Goal: Task Accomplishment & Management: Use online tool/utility

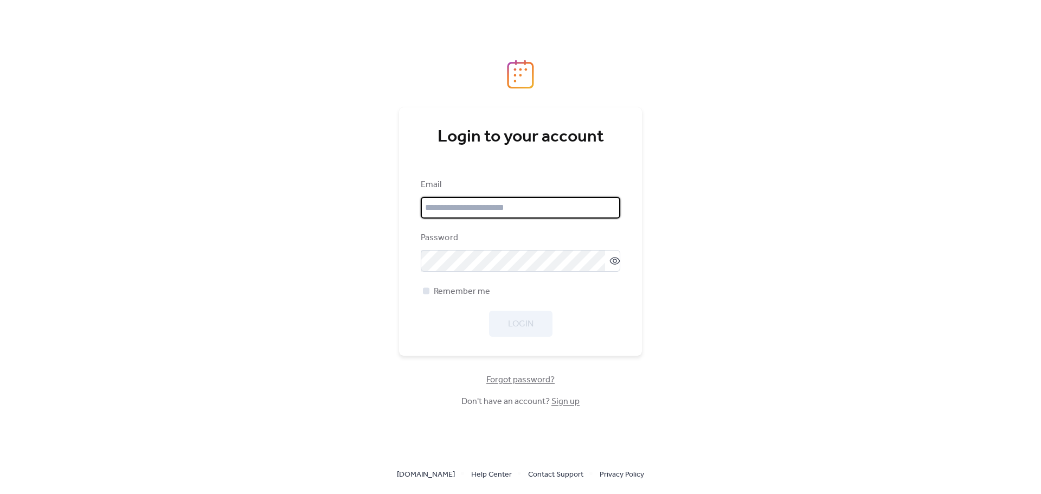
type input "**********"
click at [464, 291] on span "Remember me" at bounding box center [462, 291] width 56 height 13
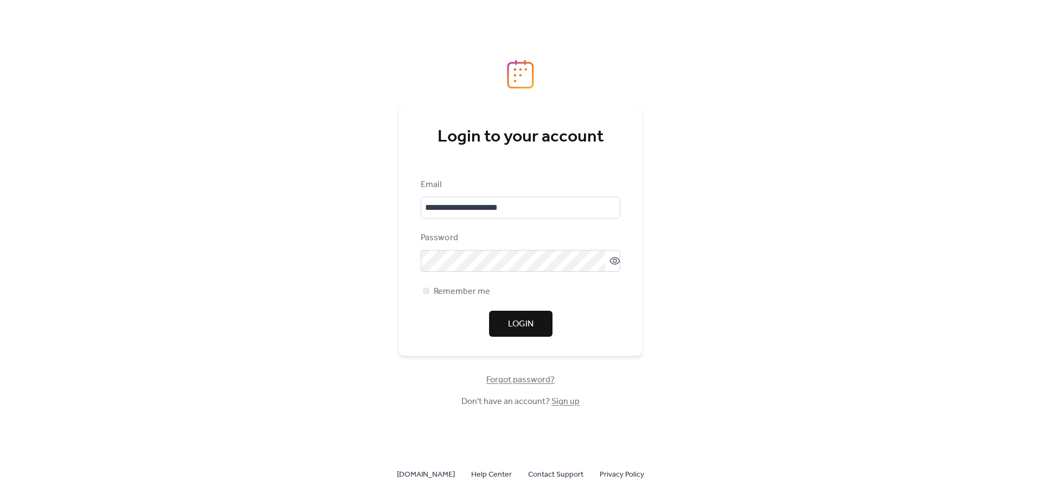
click at [523, 331] on span "Login" at bounding box center [520, 324] width 25 height 13
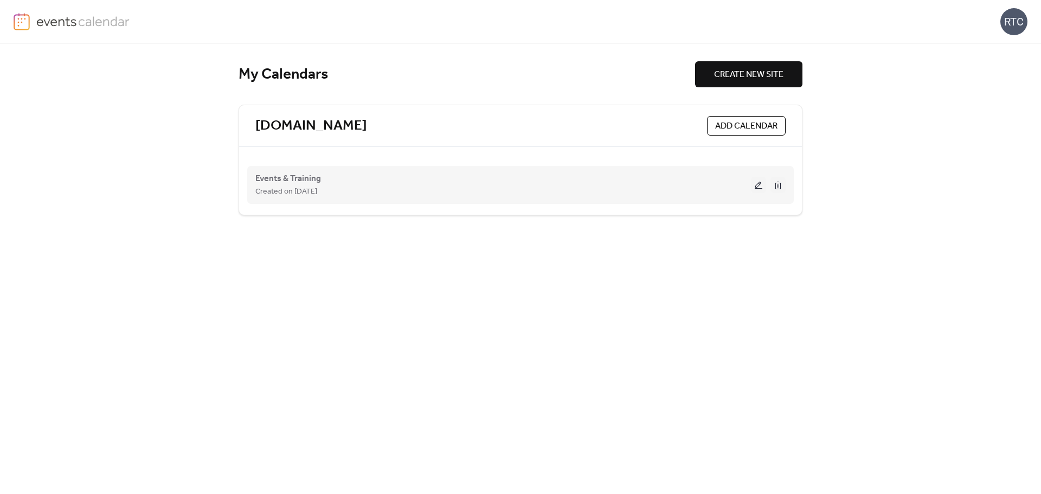
click at [755, 185] on button at bounding box center [758, 185] width 15 height 16
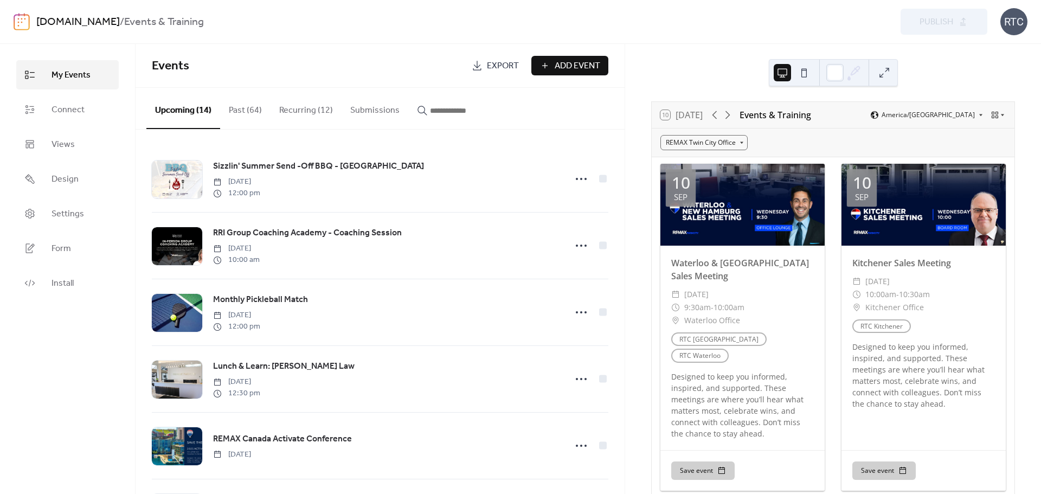
click at [293, 112] on button "Recurring (12)" at bounding box center [305, 108] width 71 height 40
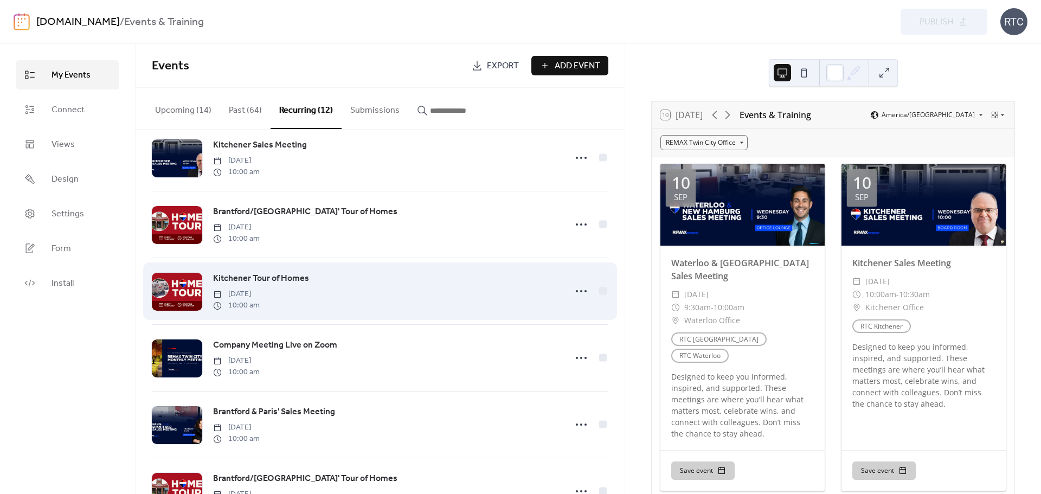
scroll to position [288, 0]
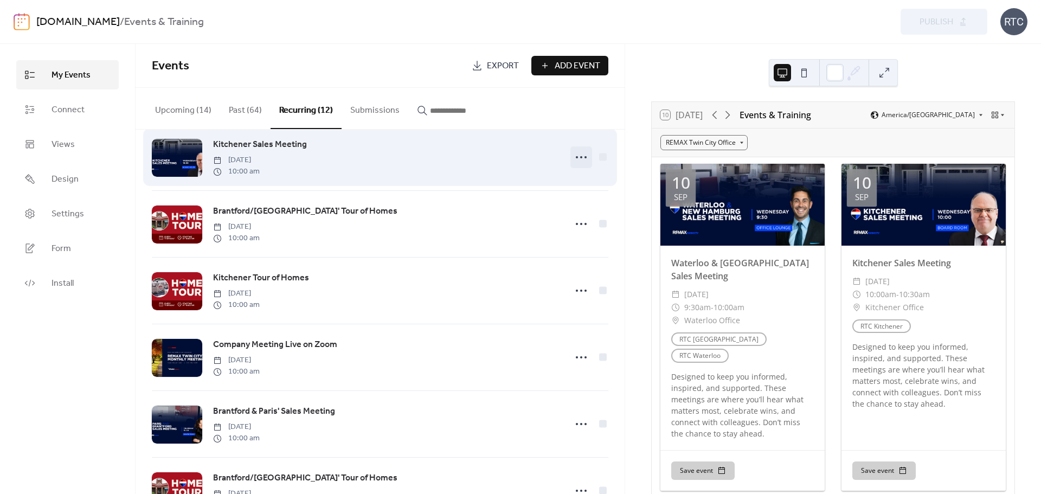
click at [572, 156] on icon at bounding box center [580, 157] width 17 height 17
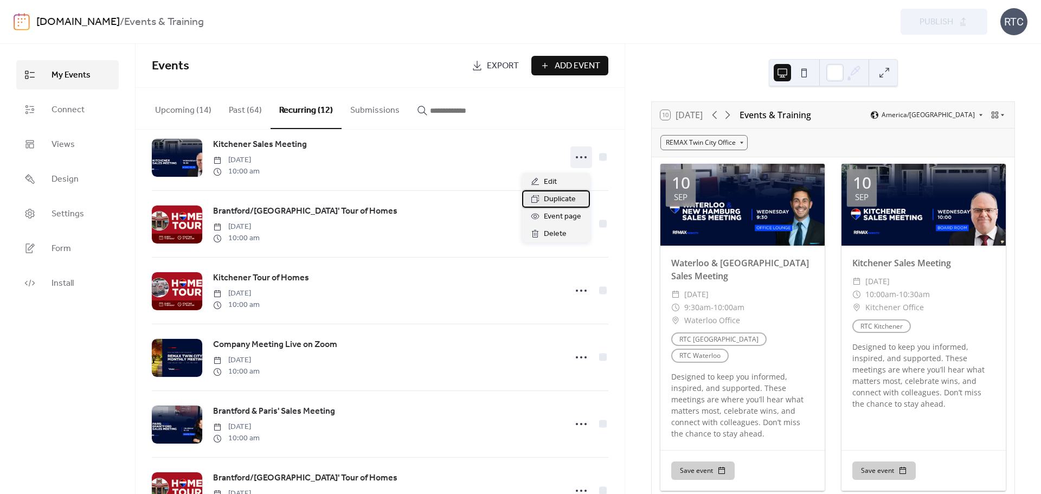
click at [557, 197] on span "Duplicate" at bounding box center [560, 199] width 32 height 13
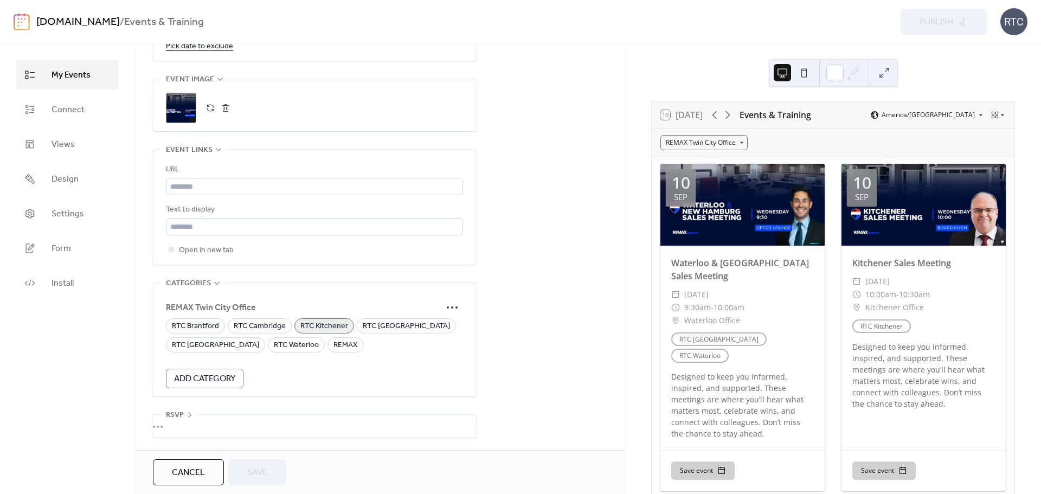
scroll to position [741, 0]
click at [224, 102] on button "button" at bounding box center [225, 107] width 15 height 15
click at [213, 111] on button "button" at bounding box center [210, 107] width 15 height 15
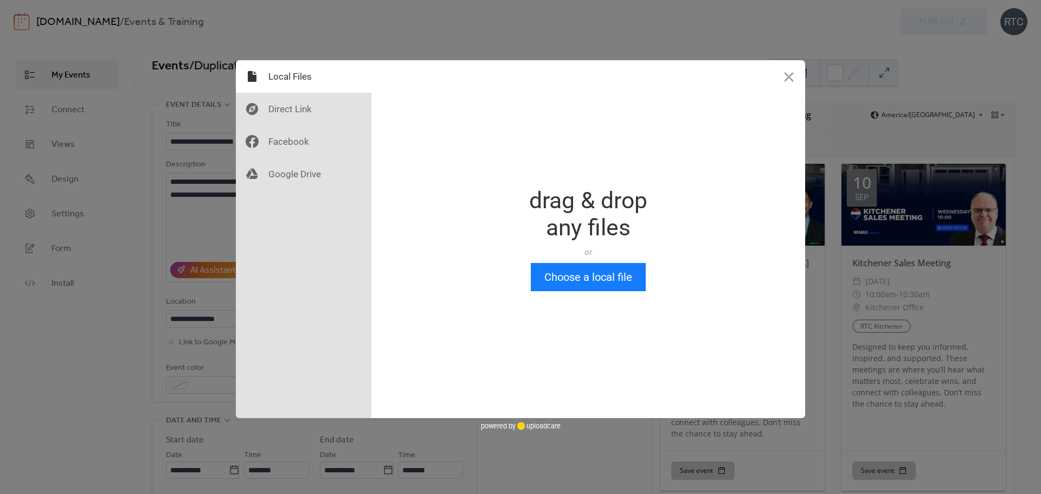
click at [569, 293] on div "Drop a file here drag & drop any files or Upload files from your computer Choos…" at bounding box center [588, 239] width 434 height 358
click at [581, 281] on button "Choose a local file" at bounding box center [588, 277] width 115 height 28
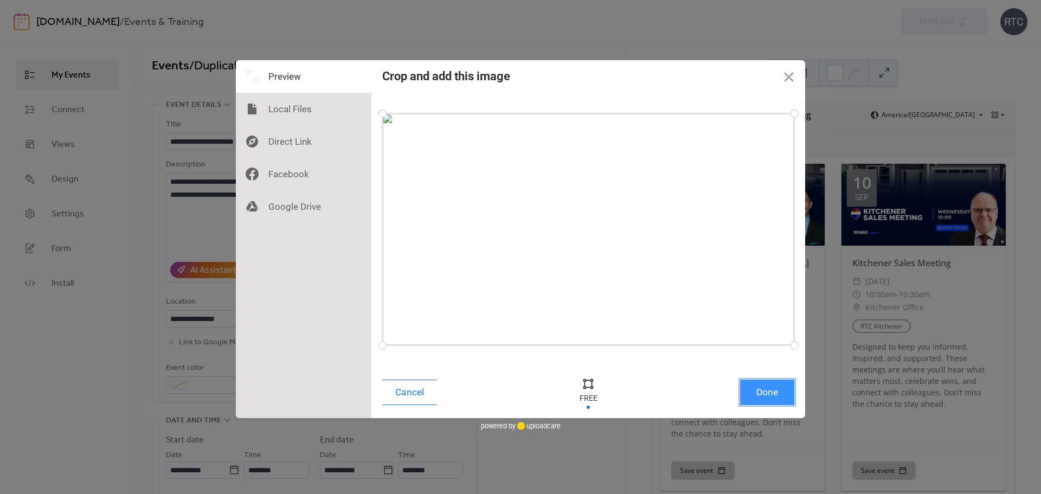
click at [764, 391] on button "Done" at bounding box center [767, 391] width 54 height 25
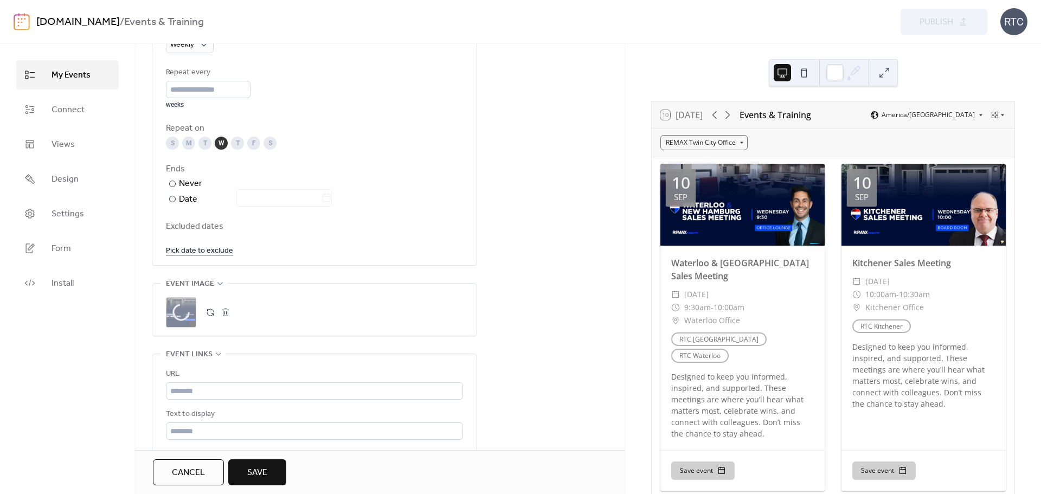
scroll to position [534, 0]
click at [237, 140] on div "T" at bounding box center [237, 143] width 13 height 13
click at [223, 149] on div "W" at bounding box center [221, 143] width 13 height 13
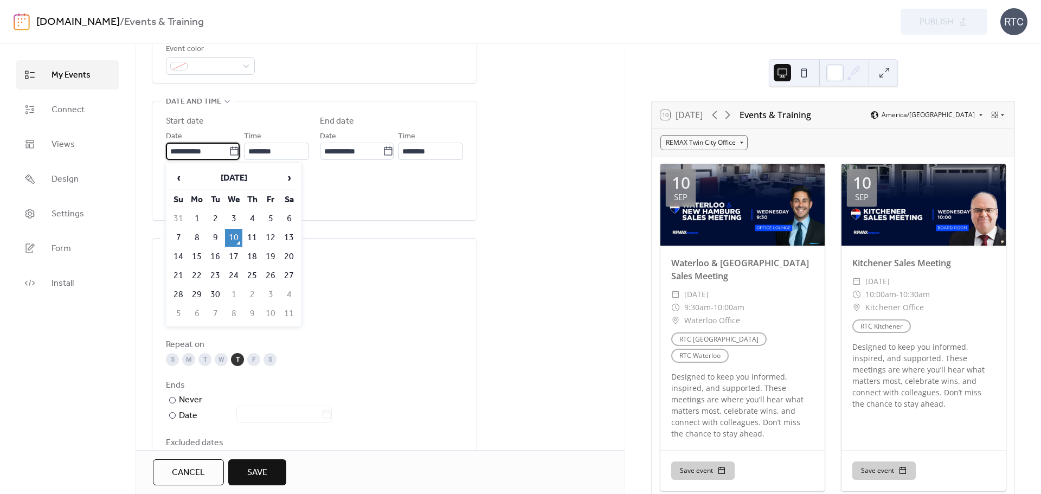
click at [223, 149] on input "**********" at bounding box center [197, 151] width 63 height 17
click at [253, 258] on td "18" at bounding box center [251, 258] width 17 height 18
type input "**********"
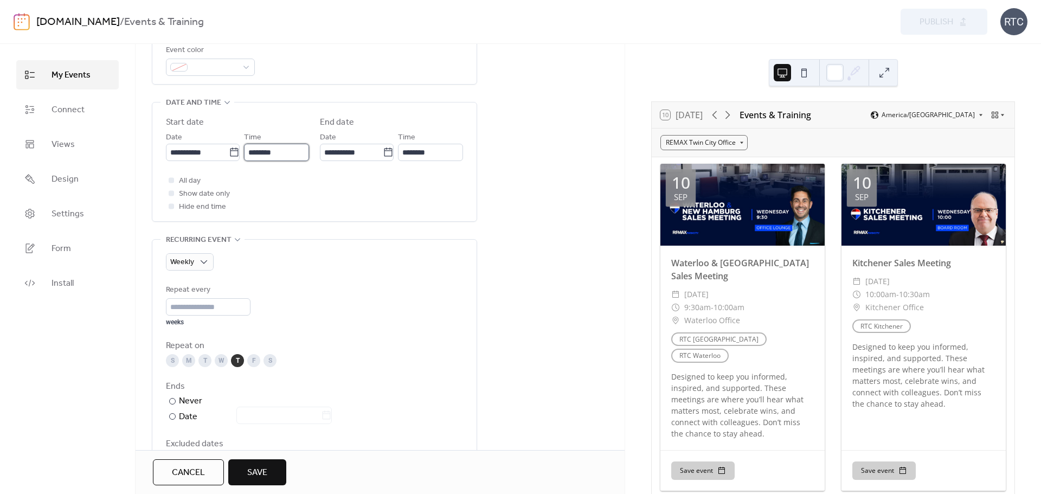
click at [278, 158] on input "********" at bounding box center [276, 152] width 65 height 17
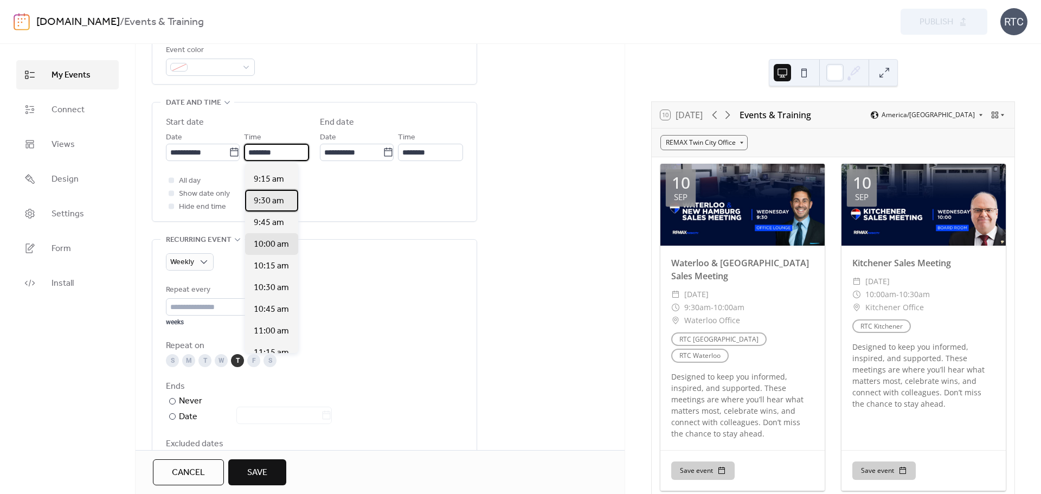
scroll to position [796, 0]
click at [267, 198] on span "9:30 am" at bounding box center [269, 202] width 30 height 13
type input "*******"
type input "********"
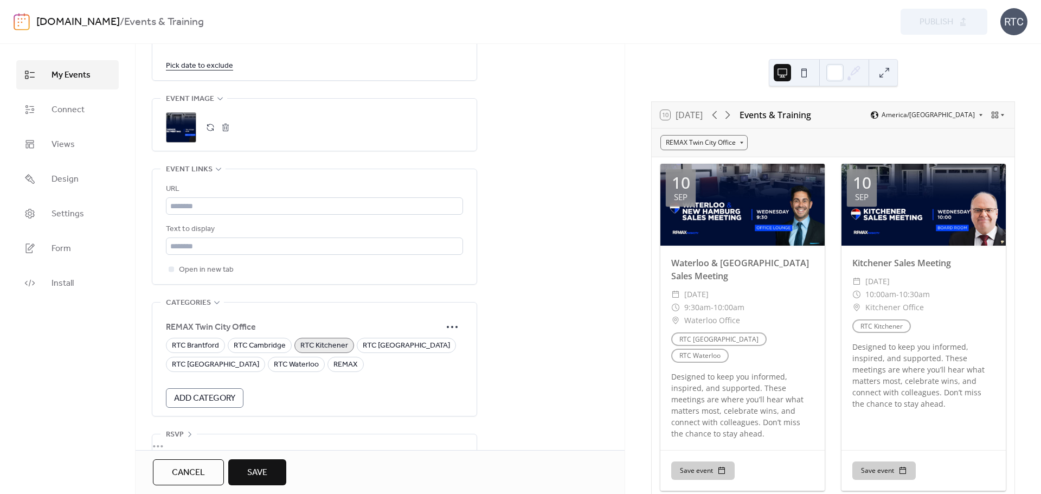
scroll to position [741, 0]
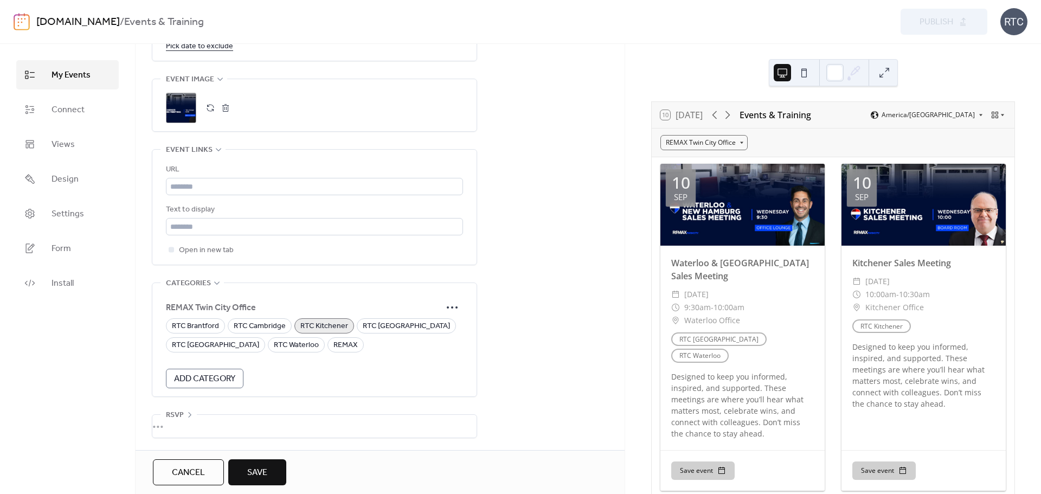
click at [262, 462] on button "Save" at bounding box center [257, 472] width 58 height 26
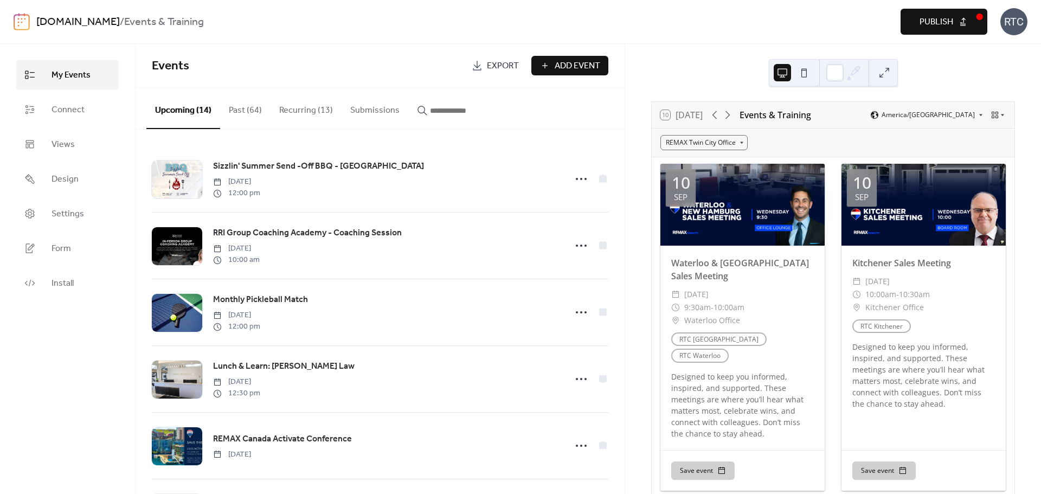
click at [256, 113] on button "Past (64)" at bounding box center [245, 108] width 50 height 40
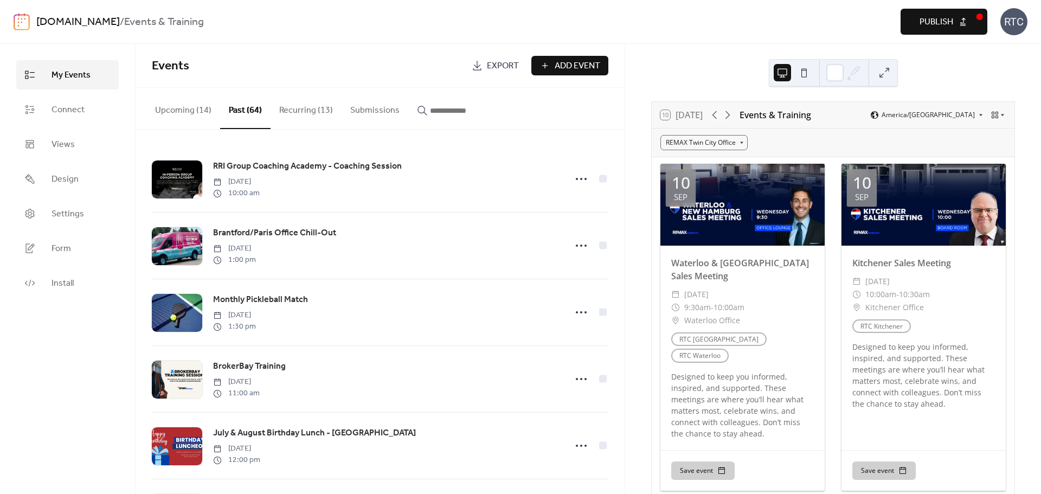
click at [295, 106] on button "Recurring (13)" at bounding box center [305, 108] width 71 height 40
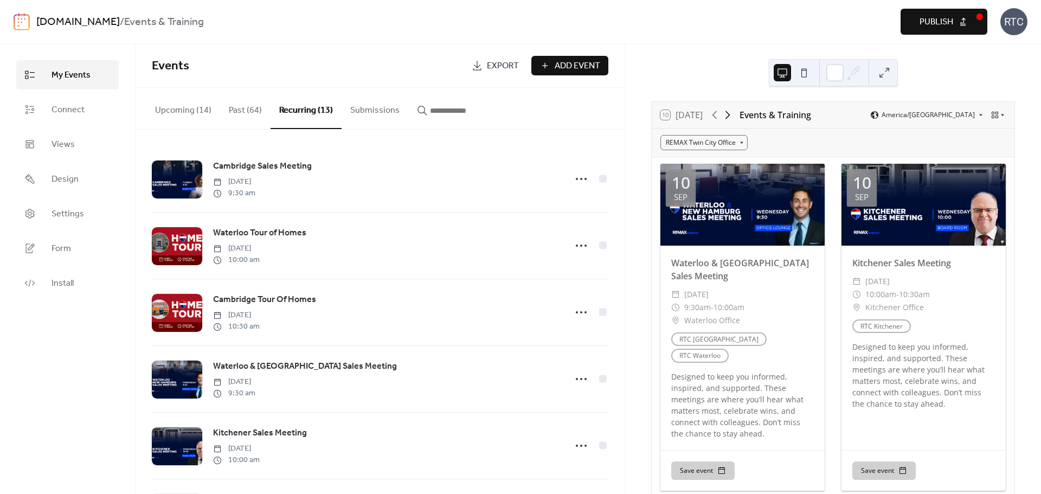
click at [730, 115] on icon at bounding box center [727, 114] width 13 height 13
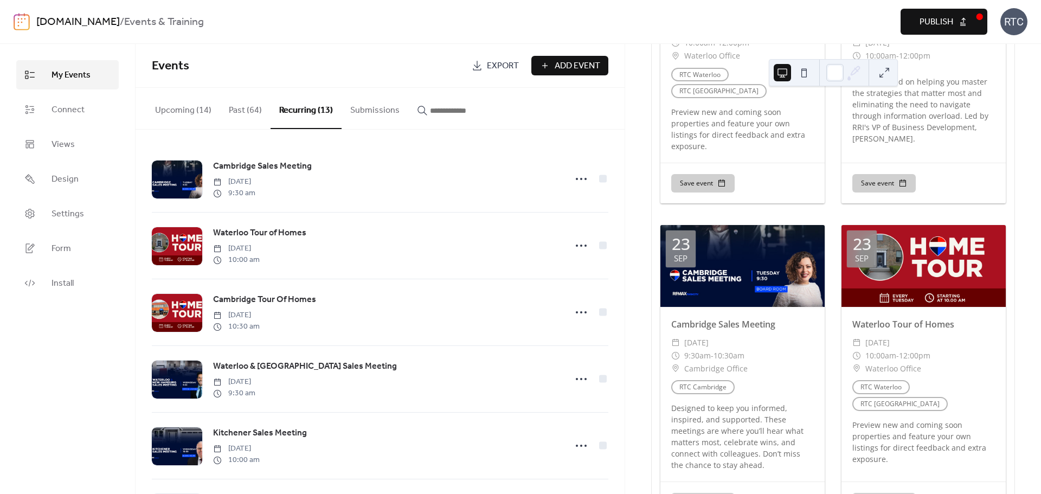
scroll to position [578, 0]
click at [946, 18] on span "Publish" at bounding box center [936, 22] width 34 height 13
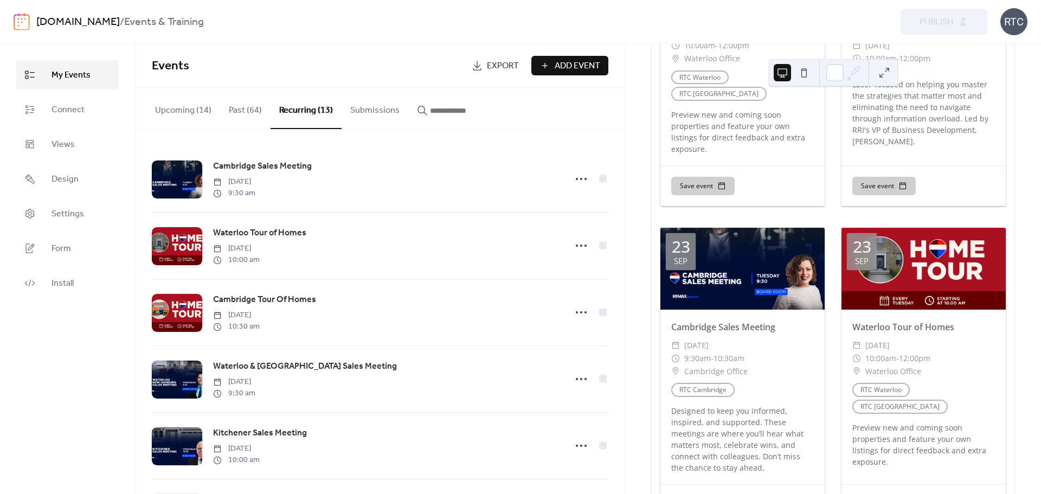
scroll to position [574, 0]
